Goal: Task Accomplishment & Management: Manage account settings

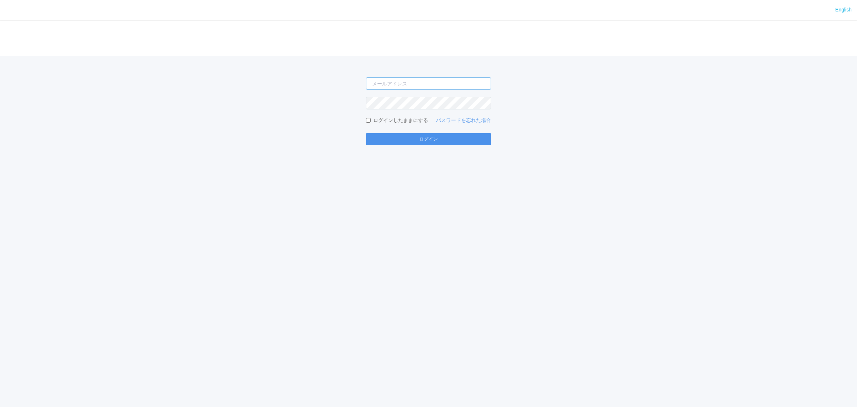
type input "[PERSON_NAME][EMAIL_ADDRESS][DOMAIN_NAME]"
click at [405, 140] on button "ログイン" at bounding box center [428, 139] width 125 height 12
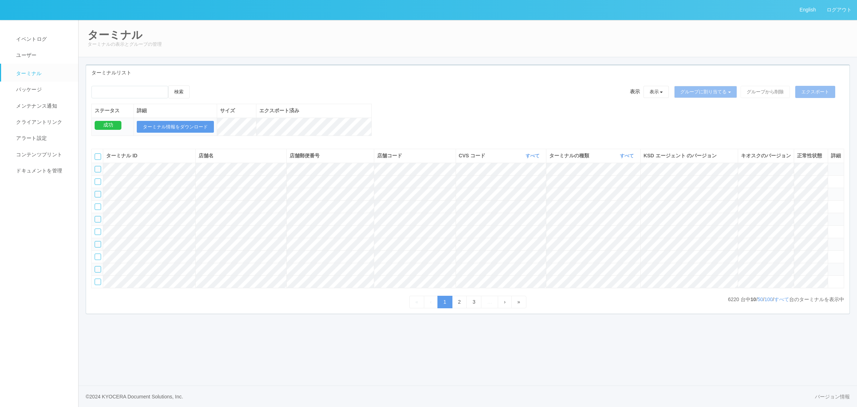
click at [36, 27] on ul "イベントログ ユーザー ターミナル パッケージ メンテナンス通知 クライアントリンク アラート設定 コンテンツプリント ドキュメントを管理" at bounding box center [42, 99] width 85 height 159
click at [31, 83] on link "パッケージ" at bounding box center [43, 89] width 84 height 16
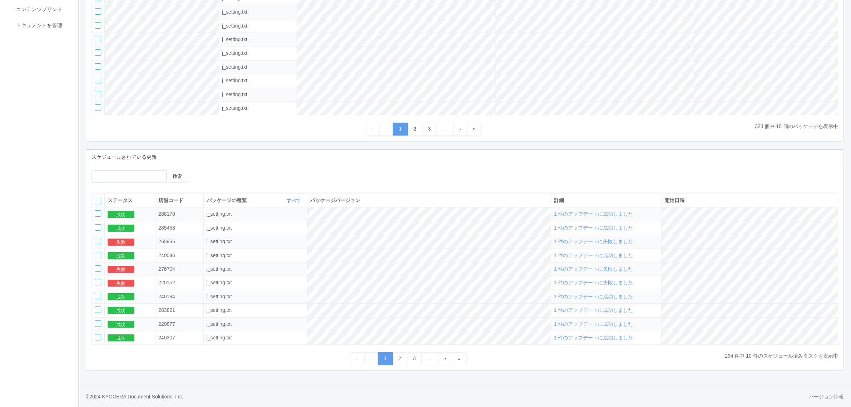
scroll to position [151, 0]
click at [399, 356] on link "2" at bounding box center [399, 358] width 15 height 13
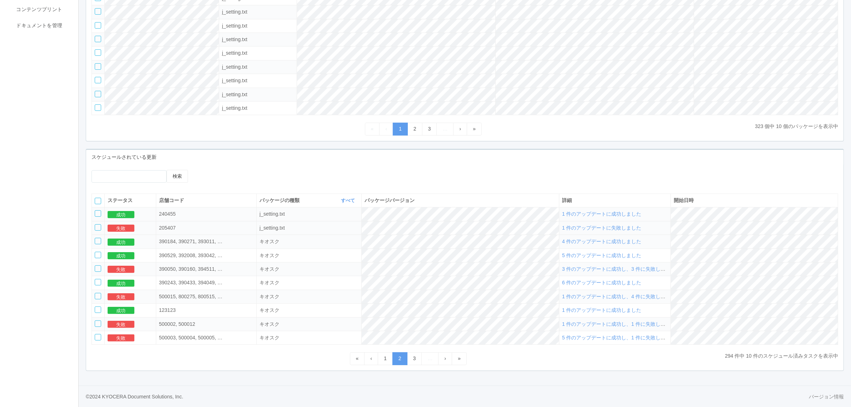
click at [615, 228] on span "1 件のアップデートに失敗しました" at bounding box center [601, 228] width 79 height 6
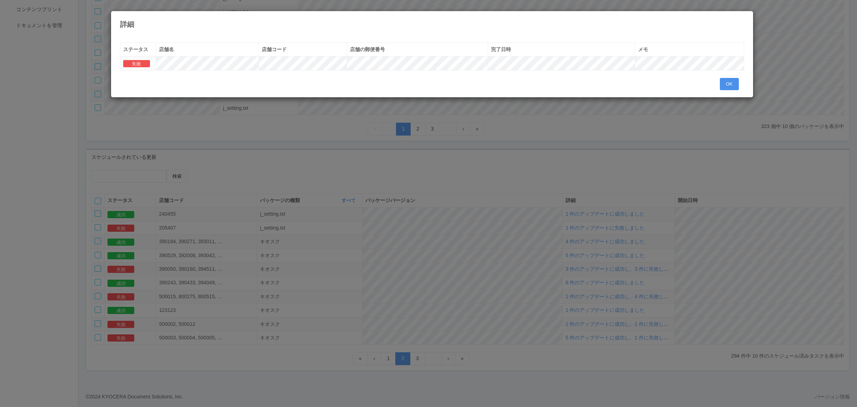
click at [720, 87] on button "OK" at bounding box center [729, 84] width 19 height 12
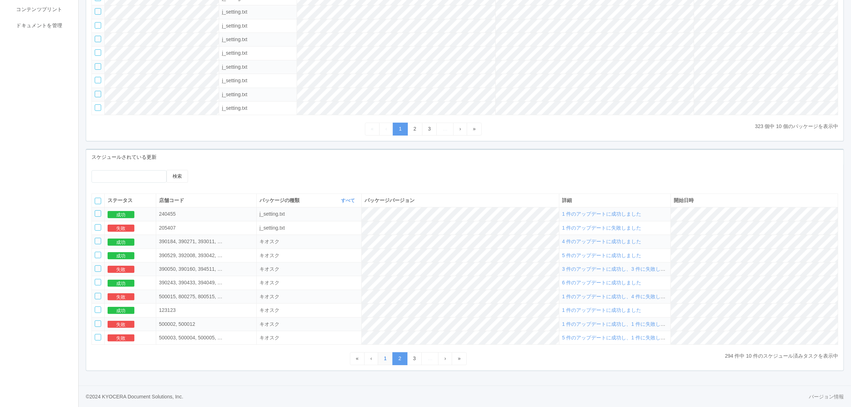
click at [383, 358] on link "1" at bounding box center [385, 358] width 15 height 13
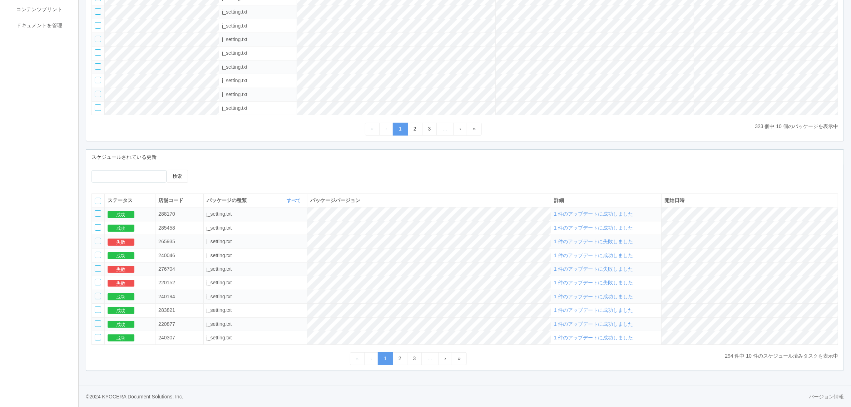
click at [598, 269] on span "1 件のアップデートに失敗しました" at bounding box center [593, 269] width 79 height 6
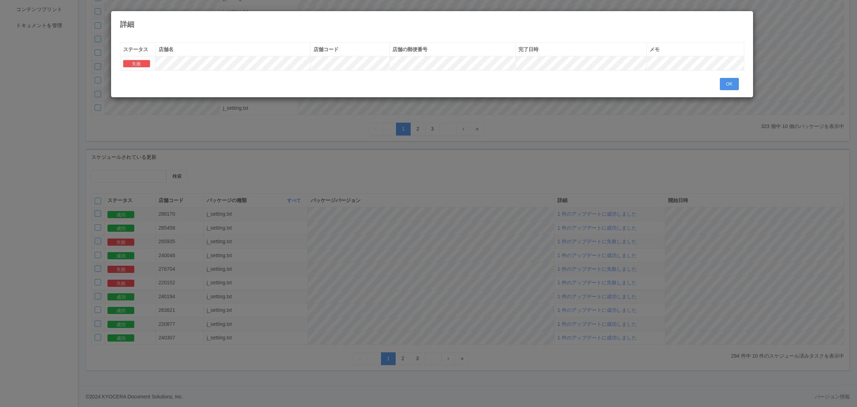
click at [733, 83] on button "OK" at bounding box center [729, 84] width 19 height 12
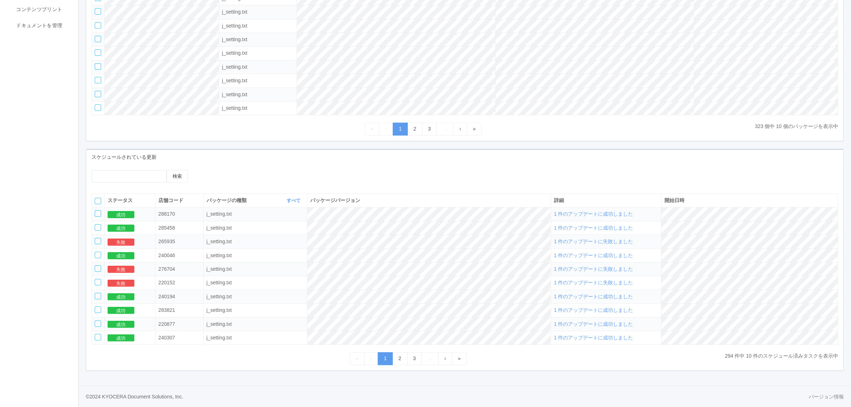
click at [613, 238] on span "1 件のアップデートに失敗しました" at bounding box center [593, 241] width 79 height 6
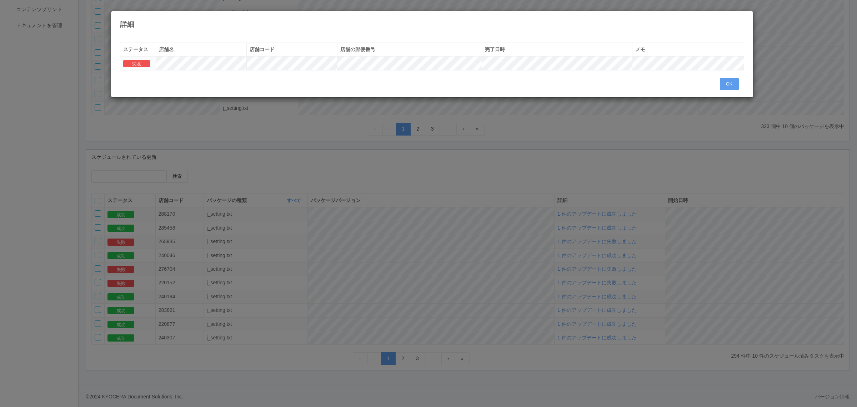
click at [717, 80] on div "« ‹ 1 › » ステータス 店舗名 店舗コード 店舗の郵便番号 完了日時 メモ 失敗 OK" at bounding box center [432, 63] width 635 height 53
click at [732, 81] on button "OK" at bounding box center [729, 84] width 19 height 12
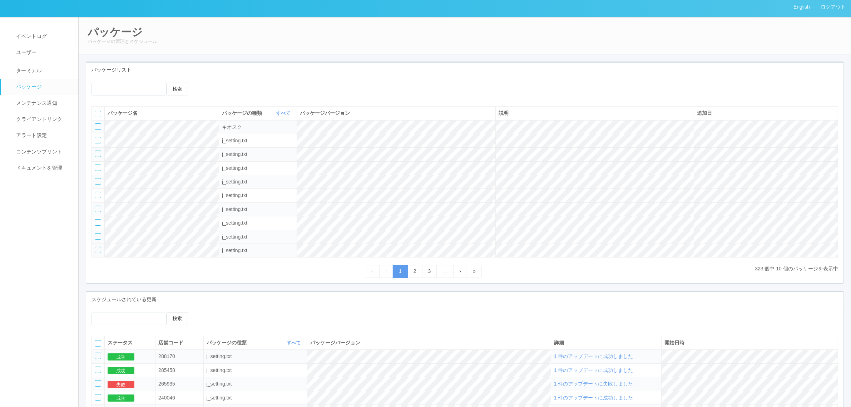
scroll to position [0, 0]
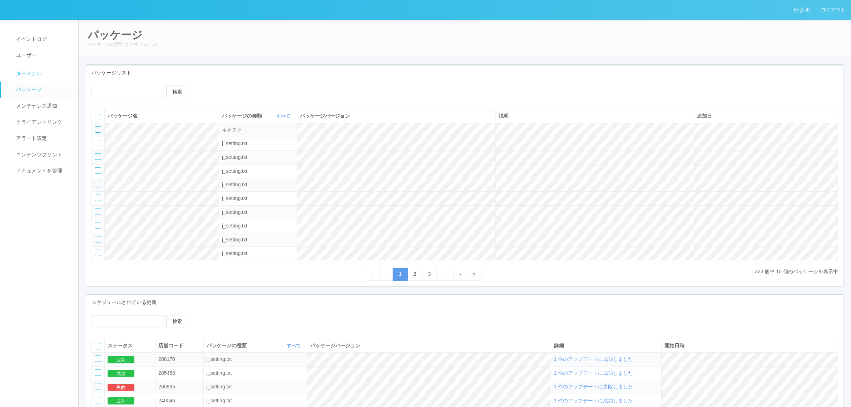
click at [34, 68] on link "ターミナル" at bounding box center [43, 73] width 84 height 18
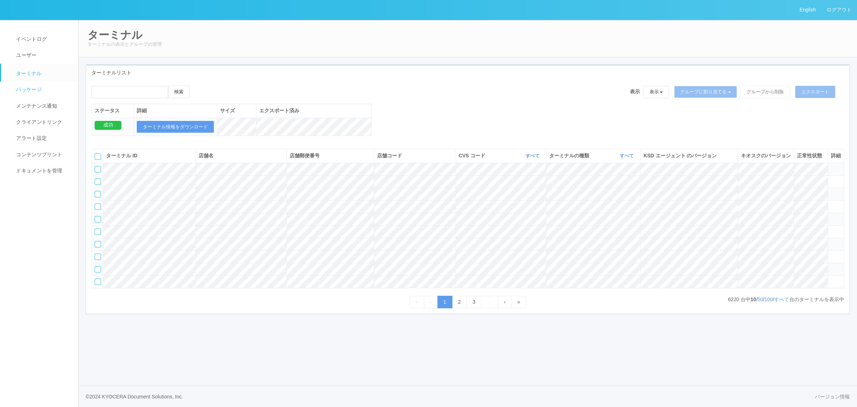
click at [22, 88] on span "パッケージ" at bounding box center [28, 89] width 28 height 6
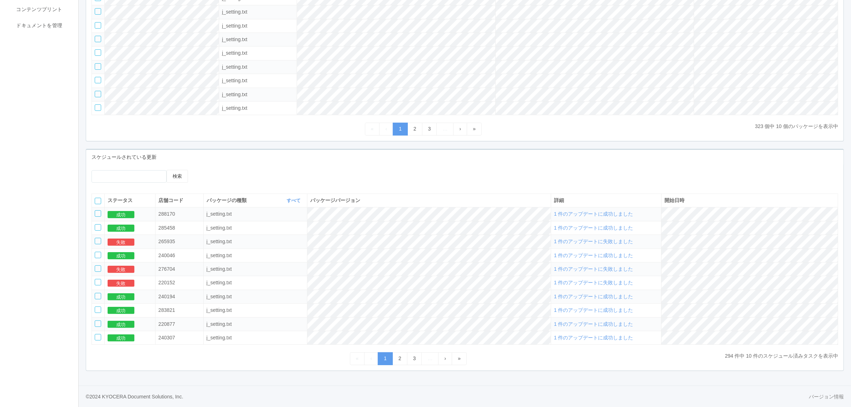
scroll to position [151, 0]
click at [624, 215] on span "1 件のアップデートに成功しました" at bounding box center [593, 214] width 79 height 6
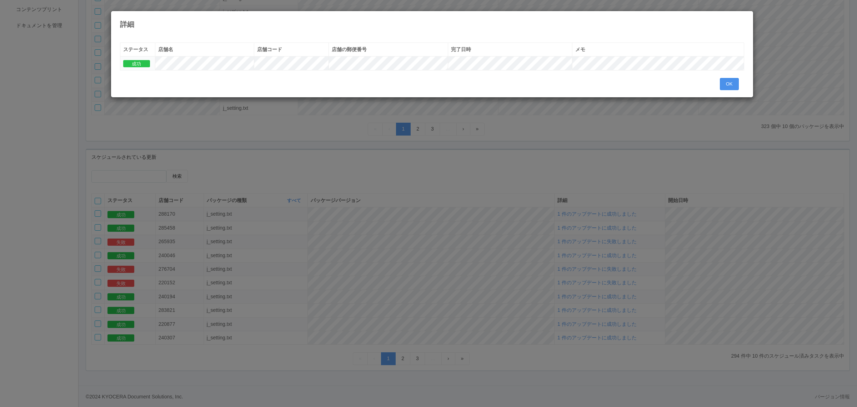
click at [731, 86] on button "OK" at bounding box center [729, 84] width 19 height 12
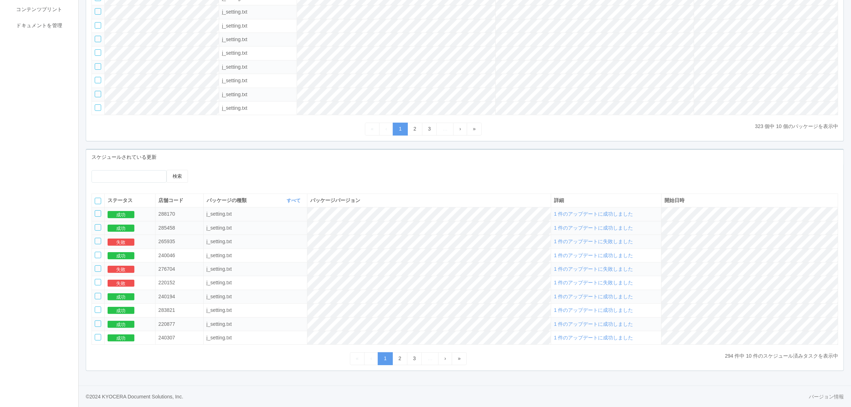
click at [627, 227] on span "1 件のアップデートに成功しました" at bounding box center [593, 228] width 79 height 6
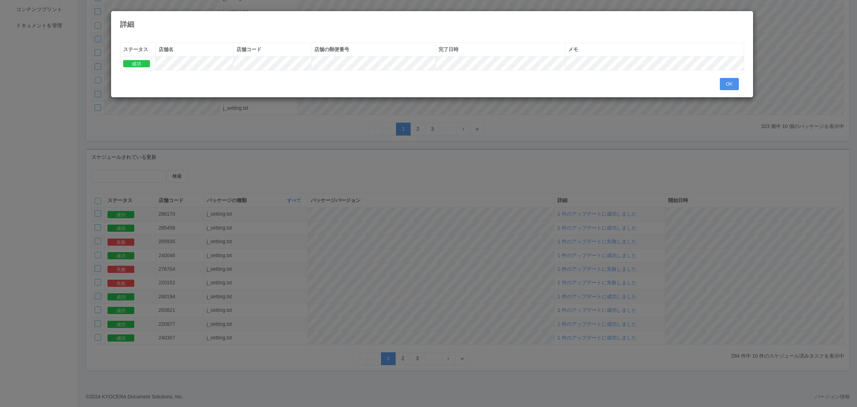
click at [730, 81] on button "OK" at bounding box center [729, 84] width 19 height 12
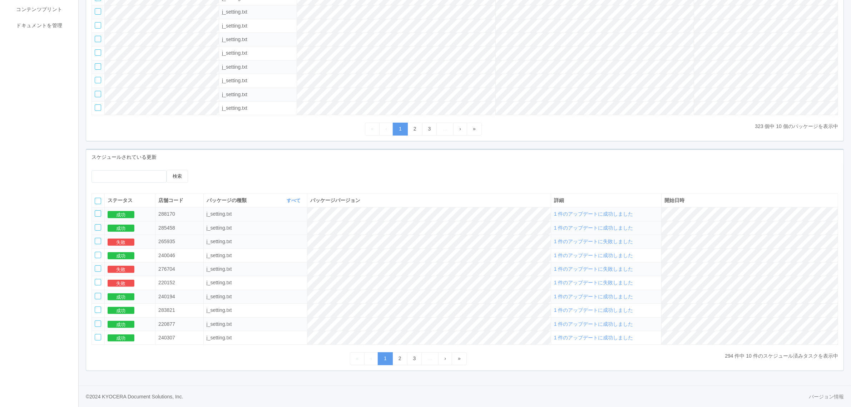
click at [585, 226] on span "1 件のアップデートに成功しました" at bounding box center [593, 228] width 79 height 6
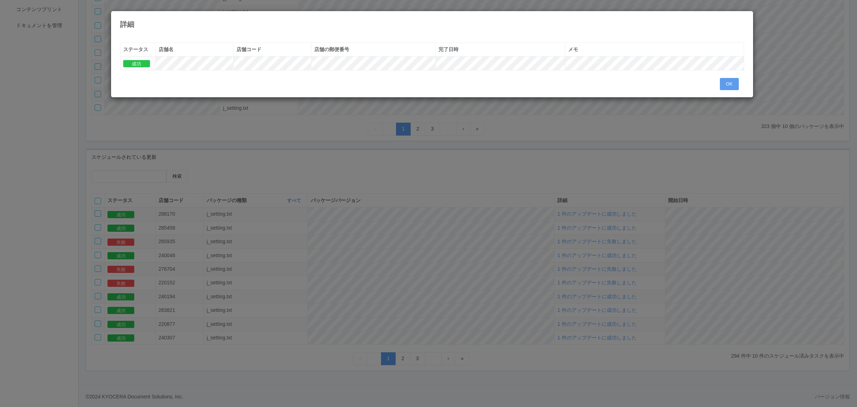
click at [718, 89] on div "« ‹ 1 › » ステータス 店舗名 店舗コード 店舗の郵便番号 完了日時 メモ 成功 OK" at bounding box center [432, 63] width 635 height 53
click at [717, 86] on div "« ‹ 1 › » ステータス 店舗名 店舗コード 店舗の郵便番号 完了日時 メモ 成功 OK" at bounding box center [432, 63] width 635 height 53
click at [721, 84] on button "OK" at bounding box center [729, 84] width 19 height 12
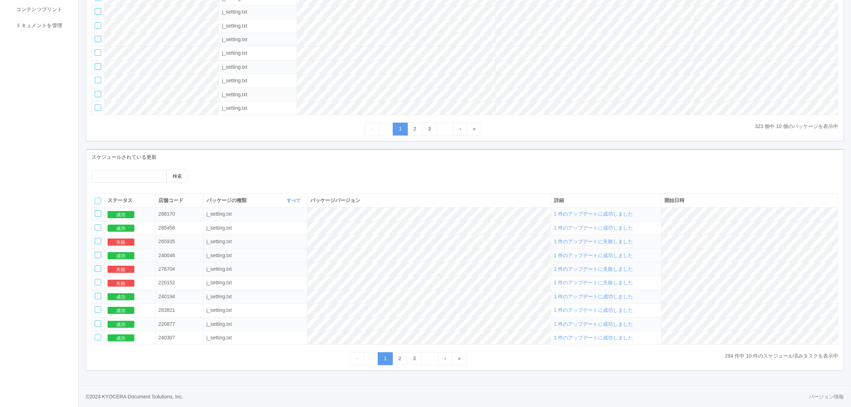
click at [611, 255] on span "1 件のアップデートに成功しました" at bounding box center [593, 255] width 79 height 6
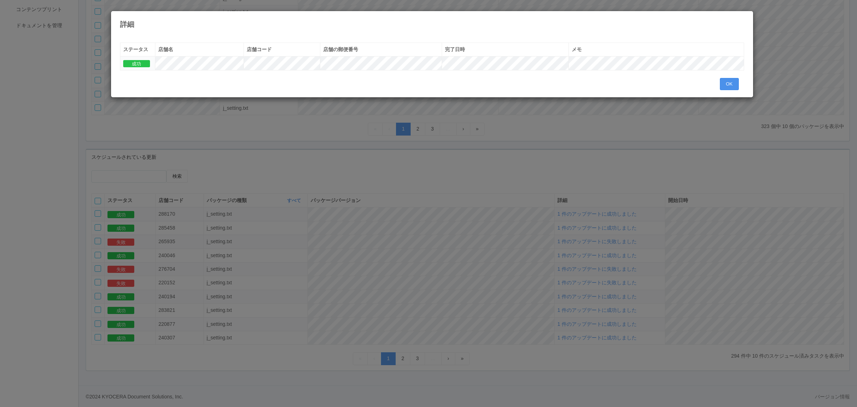
click at [735, 86] on button "OK" at bounding box center [729, 84] width 19 height 12
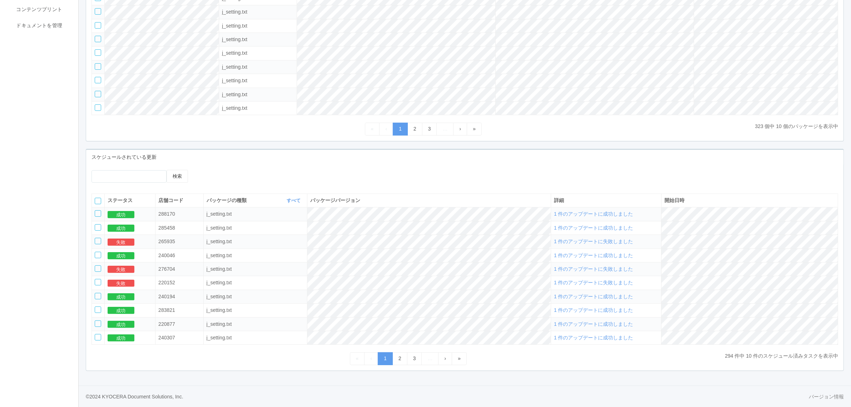
click at [589, 295] on span "1 件のアップデートに成功しました" at bounding box center [593, 296] width 79 height 6
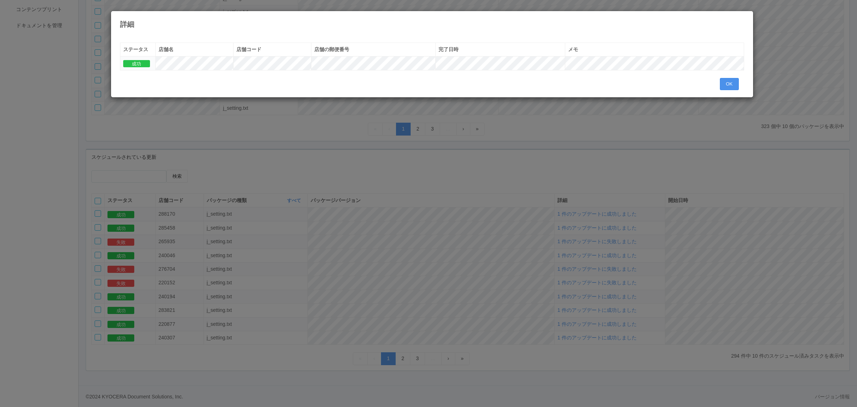
click at [735, 86] on button "OK" at bounding box center [729, 84] width 19 height 12
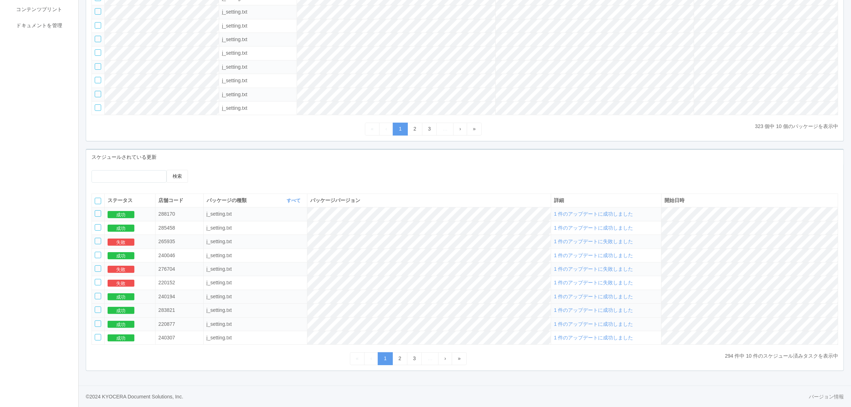
click at [603, 307] on span "1 件のアップデートに成功しました" at bounding box center [593, 310] width 79 height 6
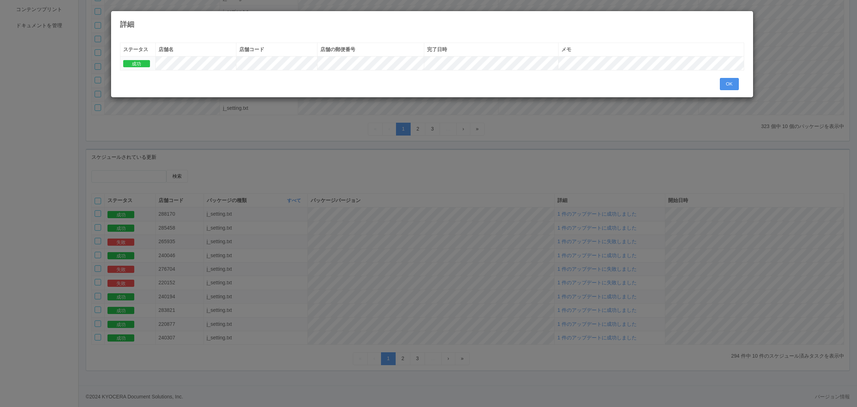
click at [729, 86] on button "OK" at bounding box center [729, 84] width 19 height 12
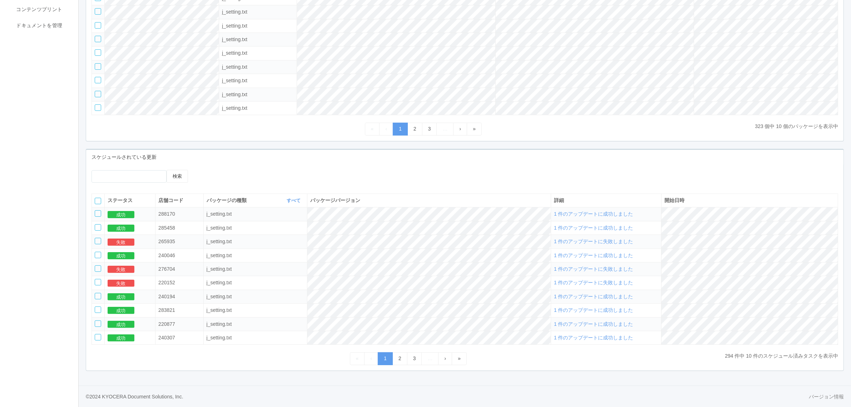
click at [591, 324] on span "1 件のアップデートに成功しました" at bounding box center [593, 324] width 79 height 6
click at [591, 326] on span "1 件のアップデートに成功しました" at bounding box center [593, 324] width 79 height 6
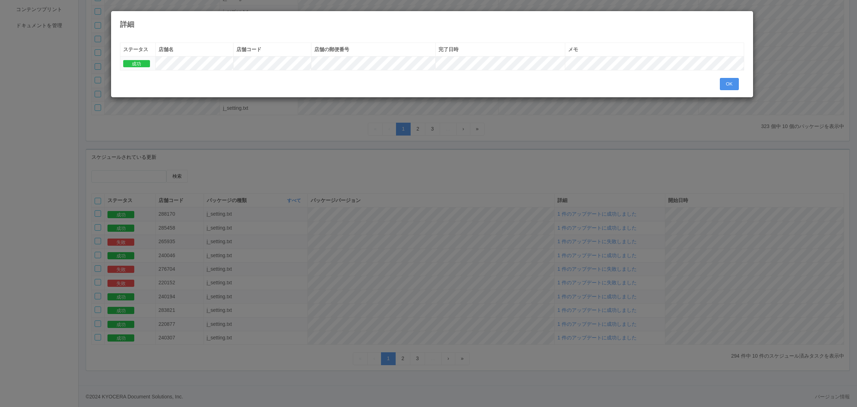
click at [726, 79] on button "OK" at bounding box center [729, 84] width 19 height 12
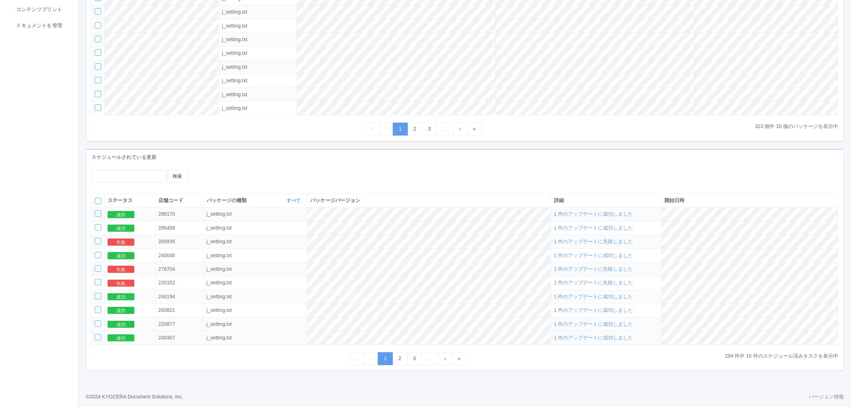
click at [588, 335] on span "1 件のアップデートに成功しました" at bounding box center [593, 337] width 79 height 6
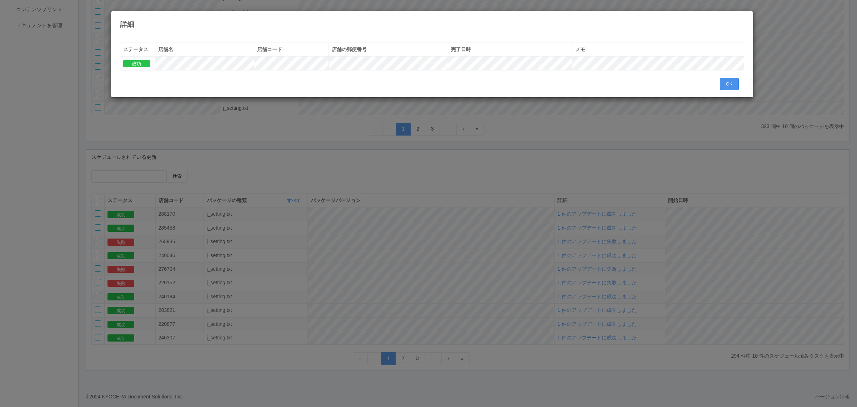
click at [734, 86] on button "OK" at bounding box center [729, 84] width 19 height 12
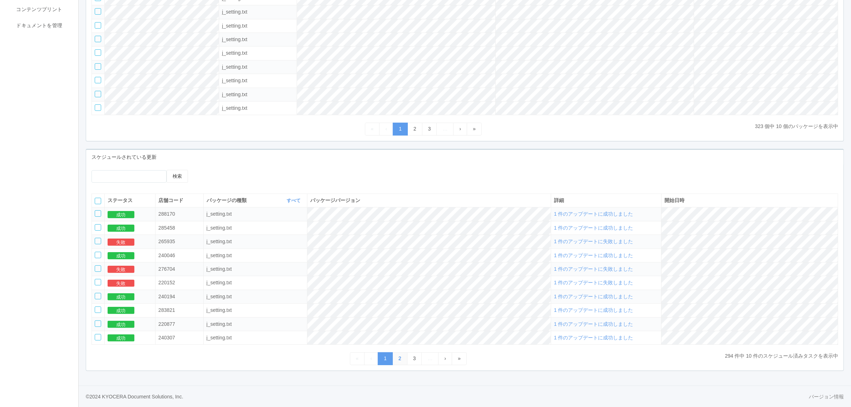
click at [399, 355] on link "2" at bounding box center [399, 358] width 15 height 13
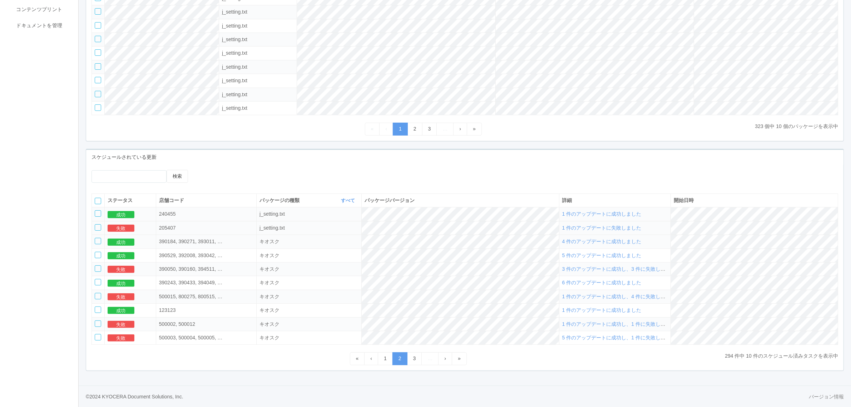
click at [620, 226] on span "1 件のアップデートに失敗しました" at bounding box center [601, 228] width 79 height 6
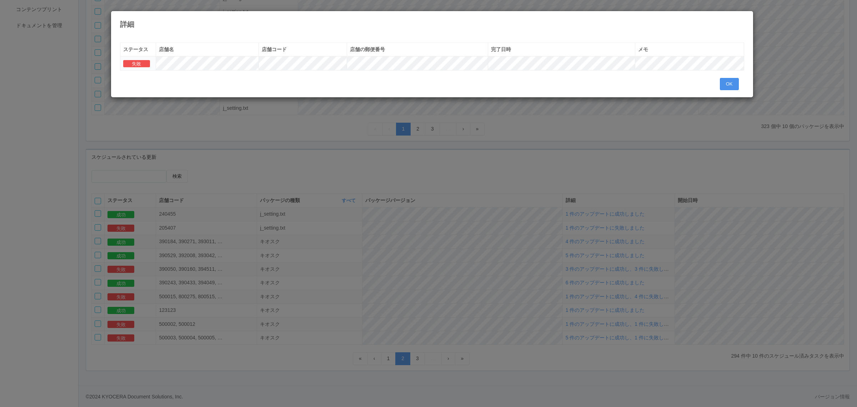
click at [732, 84] on button "OK" at bounding box center [729, 84] width 19 height 12
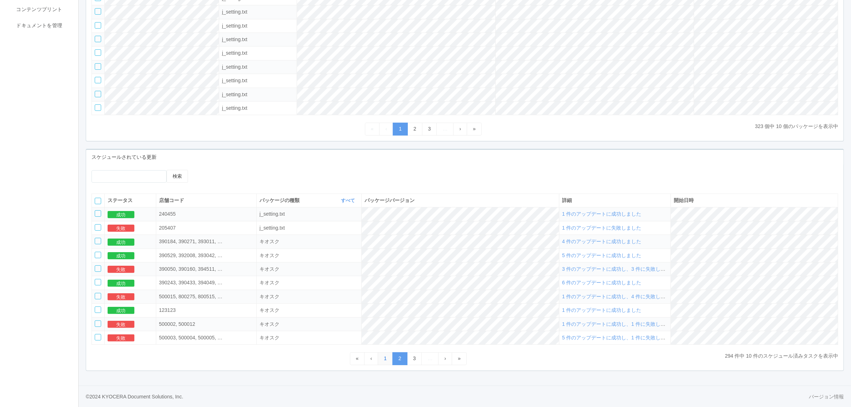
click at [387, 356] on link "1" at bounding box center [385, 358] width 15 height 13
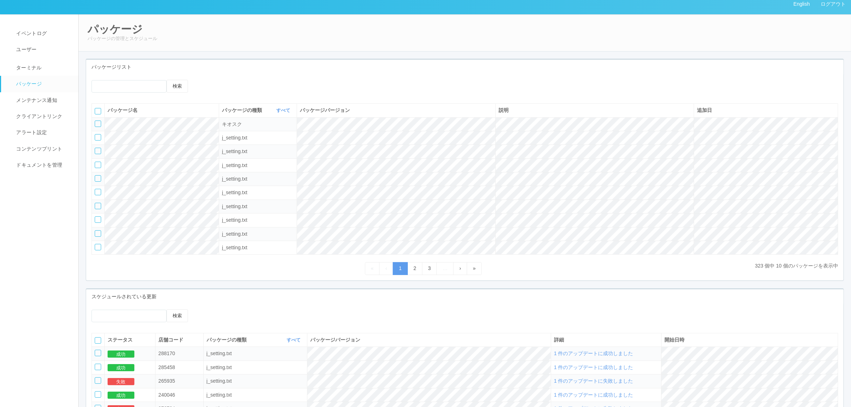
scroll to position [0, 0]
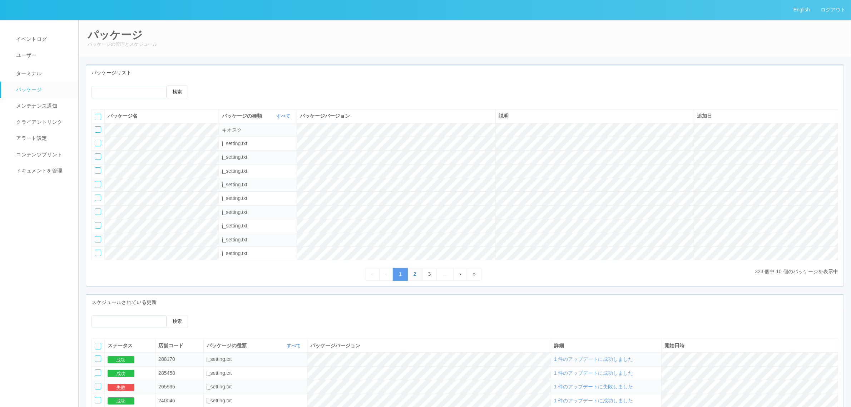
click at [415, 276] on link "2" at bounding box center [414, 274] width 15 height 13
click at [426, 272] on link "3" at bounding box center [429, 274] width 15 height 13
click at [381, 276] on link "‹" at bounding box center [386, 274] width 14 height 13
click at [395, 273] on link "1" at bounding box center [400, 274] width 15 height 13
click at [99, 127] on div at bounding box center [98, 129] width 6 height 6
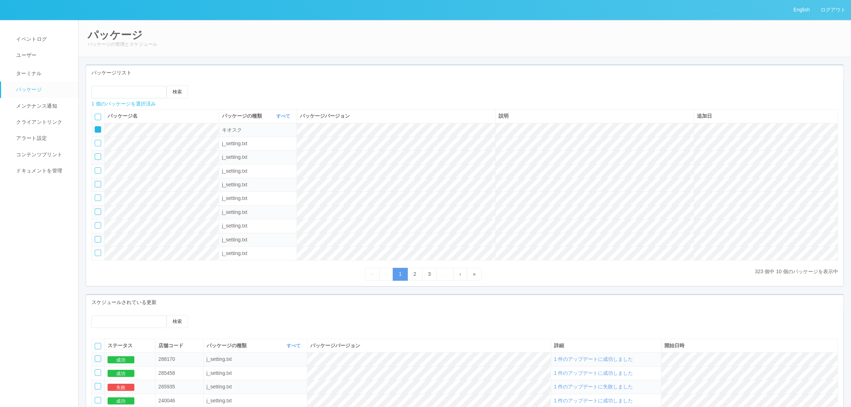
click at [209, 85] on icon at bounding box center [209, 85] width 0 height 0
select select "Kiosk"
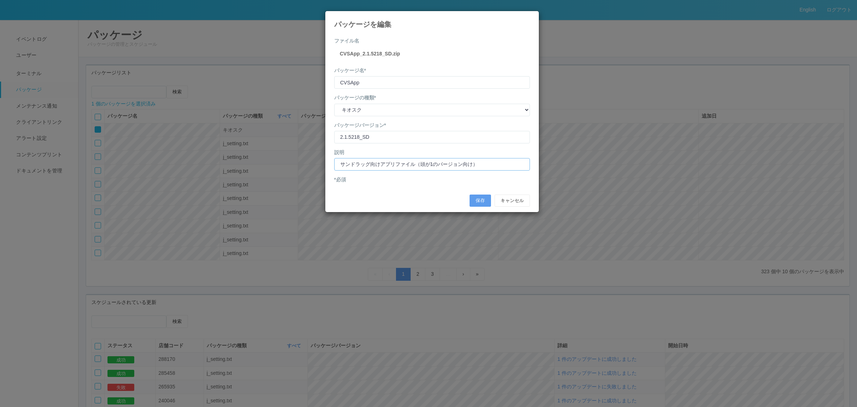
drag, startPoint x: 395, startPoint y: 160, endPoint x: 409, endPoint y: 164, distance: 14.5
click at [396, 160] on input "サンドラッグ向けアプリファイル（頭が1のバージョン向け）" at bounding box center [432, 164] width 196 height 13
drag, startPoint x: 337, startPoint y: 158, endPoint x: 305, endPoint y: 156, distance: 31.5
click at [306, 157] on div "パッケージを編集 ファイル名 CVSApp_2.1.5218_SD.zip パッケージ名* CVSApp パッケージの種類* 種類を選択 キオスク KSD エ…" at bounding box center [428, 203] width 857 height 407
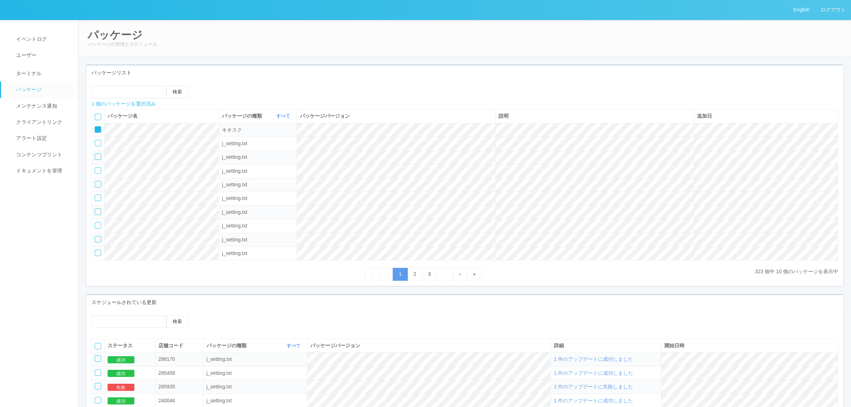
click at [209, 85] on icon at bounding box center [209, 85] width 0 height 0
select select "Kiosk"
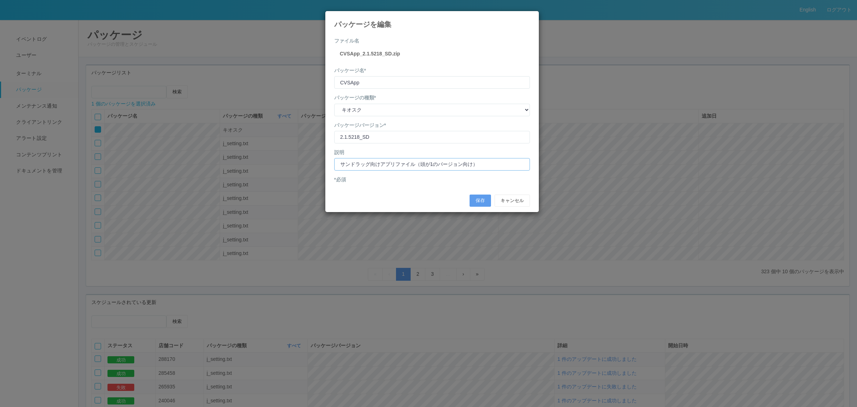
drag, startPoint x: 415, startPoint y: 164, endPoint x: 271, endPoint y: 159, distance: 143.3
click at [271, 159] on div "パッケージを編集 ファイル名 CVSApp_2.1.5218_SD.zip パッケージ名* CVSApp パッケージの種類* 種類を選択 キオスク KSD エ…" at bounding box center [428, 203] width 857 height 407
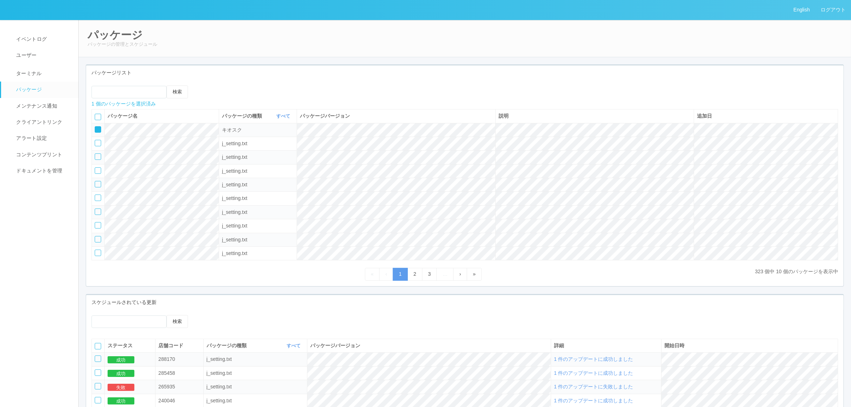
click at [209, 85] on icon at bounding box center [209, 85] width 0 height 0
select select "Kiosk"
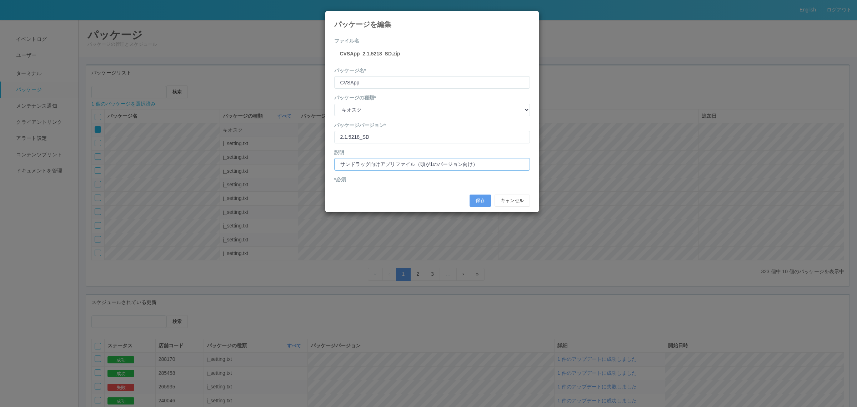
click at [395, 161] on input "サンドラッグ向けアプリファイル（頭が1のバージョン向け）" at bounding box center [432, 164] width 196 height 13
drag, startPoint x: 415, startPoint y: 161, endPoint x: 284, endPoint y: 154, distance: 131.0
click at [286, 154] on div "パッケージを編集 ファイル名 CVSApp_2.1.5218_SD.zip パッケージ名* CVSApp パッケージの種類* 種類を選択 キオスク KSD エ…" at bounding box center [428, 203] width 857 height 407
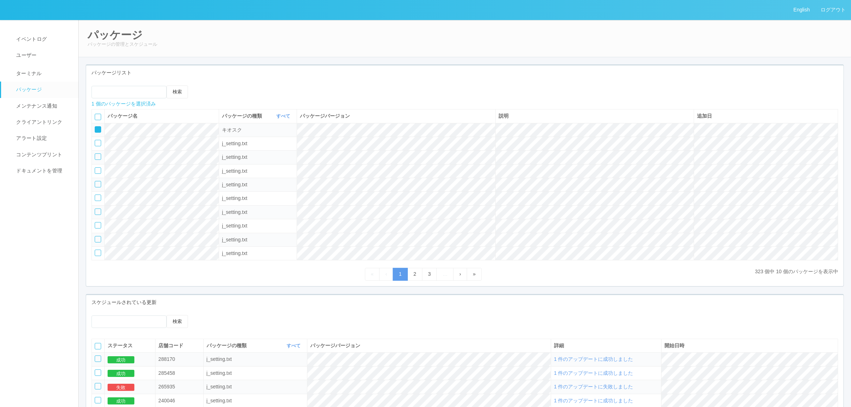
click at [209, 85] on icon at bounding box center [209, 85] width 0 height 0
select select "Kiosk"
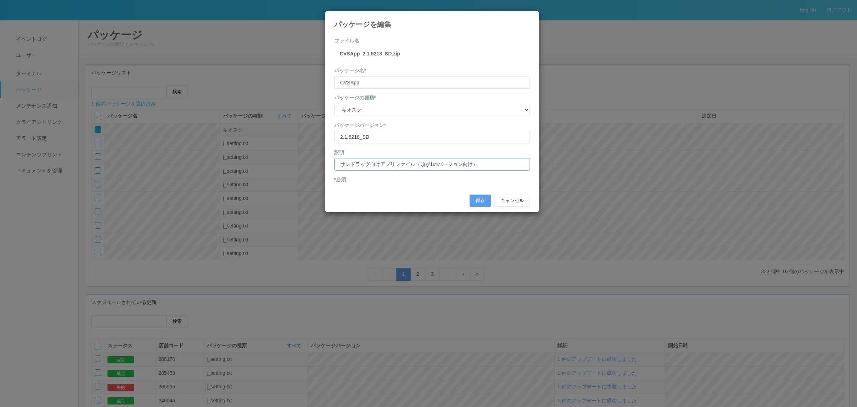
drag, startPoint x: 397, startPoint y: 163, endPoint x: 356, endPoint y: 160, distance: 40.2
click at [324, 161] on div "パッケージを編集 ファイル名 CVSApp_2.1.5218_SD.zip パッケージ名* CVSApp パッケージの種類* 種類を選択 キオスク KSD エ…" at bounding box center [428, 203] width 857 height 407
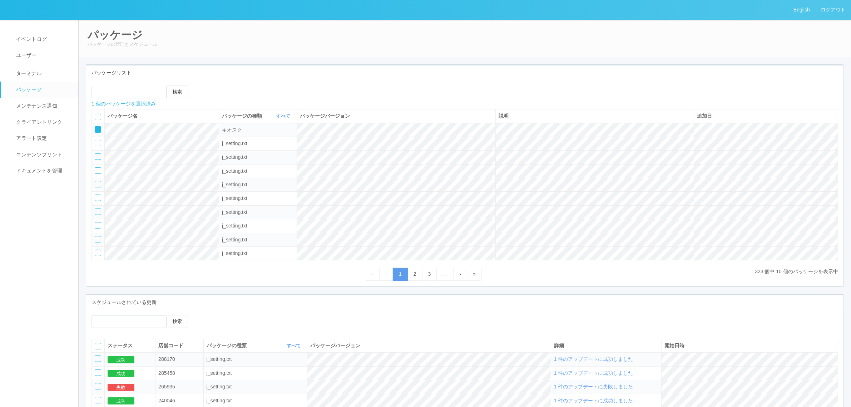
click at [209, 85] on icon at bounding box center [209, 85] width 0 height 0
select select "Kiosk"
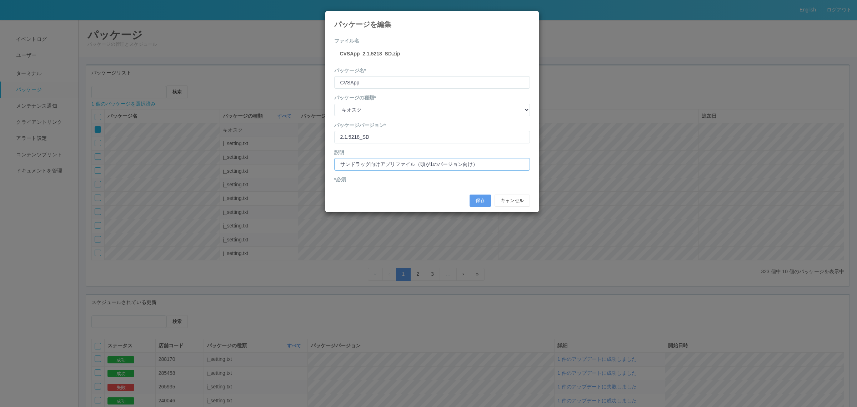
click at [340, 163] on input "サンドラッグ向けアプリファイル（頭が1のバージョン向け）" at bounding box center [432, 164] width 196 height 13
paste input "AWS証明書追加"
type input "ぷりんと楽譜競馬ブック向けAWS証明書追加（頭が1のバージョン向け）"
click at [470, 200] on button "保存" at bounding box center [480, 200] width 21 height 12
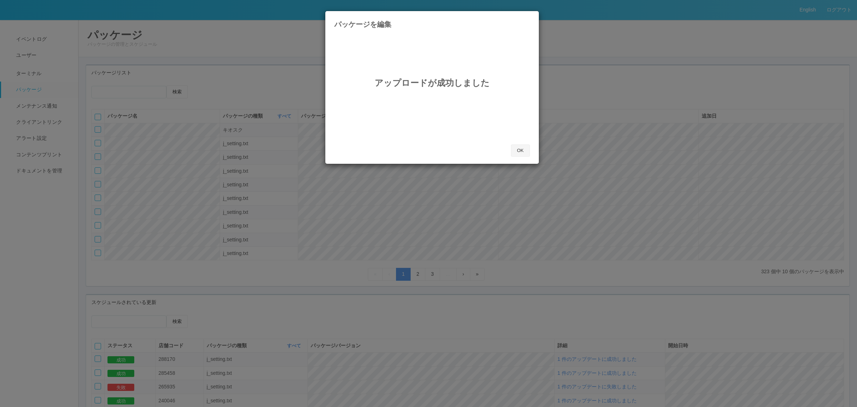
click at [518, 150] on button "OK" at bounding box center [520, 150] width 19 height 12
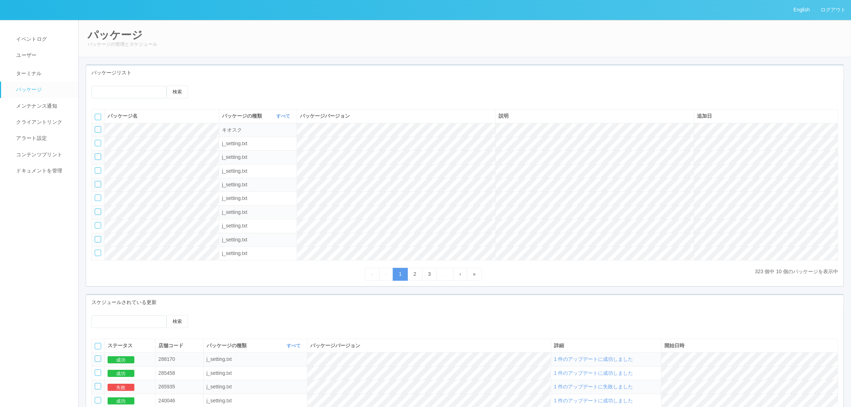
click at [98, 129] on div at bounding box center [98, 129] width 6 height 6
click at [209, 85] on icon at bounding box center [209, 85] width 0 height 0
select select "Kiosk"
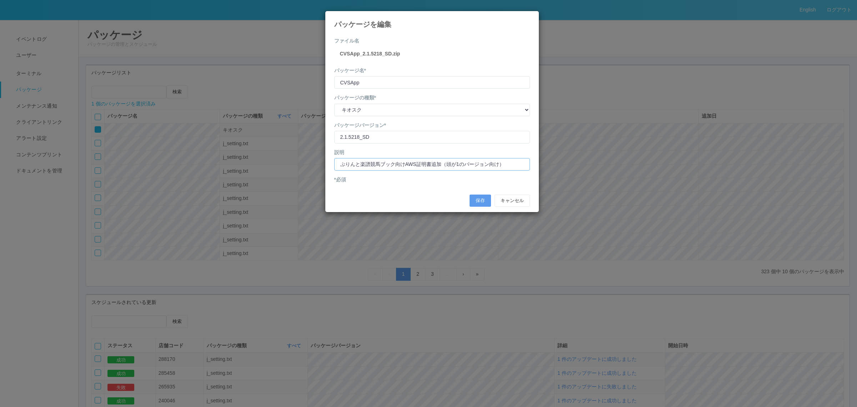
click at [418, 163] on input "ぷりんと楽譜競馬ブック向けAWS証明書追加（頭が1のバージョン向け）" at bounding box center [432, 164] width 196 height 13
type input "ぷりんと楽譜競馬ブック向け証明書追加（頭が1のバージョン向け）"
click at [479, 200] on button "保存" at bounding box center [480, 200] width 21 height 12
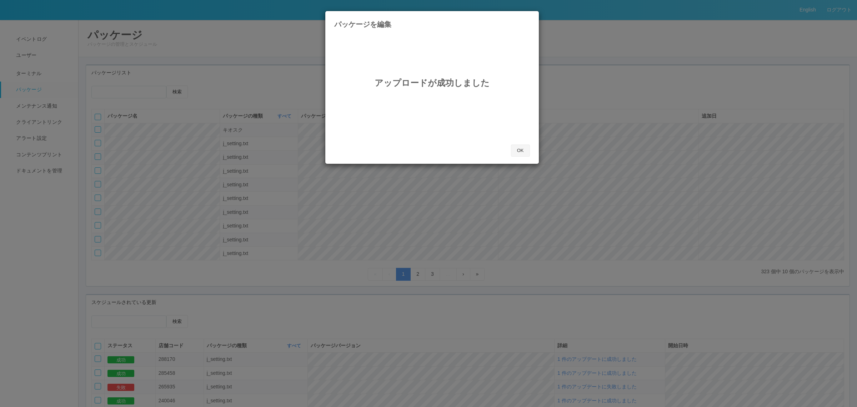
click at [517, 148] on button "OK" at bounding box center [520, 150] width 19 height 12
